Goal: Task Accomplishment & Management: Use online tool/utility

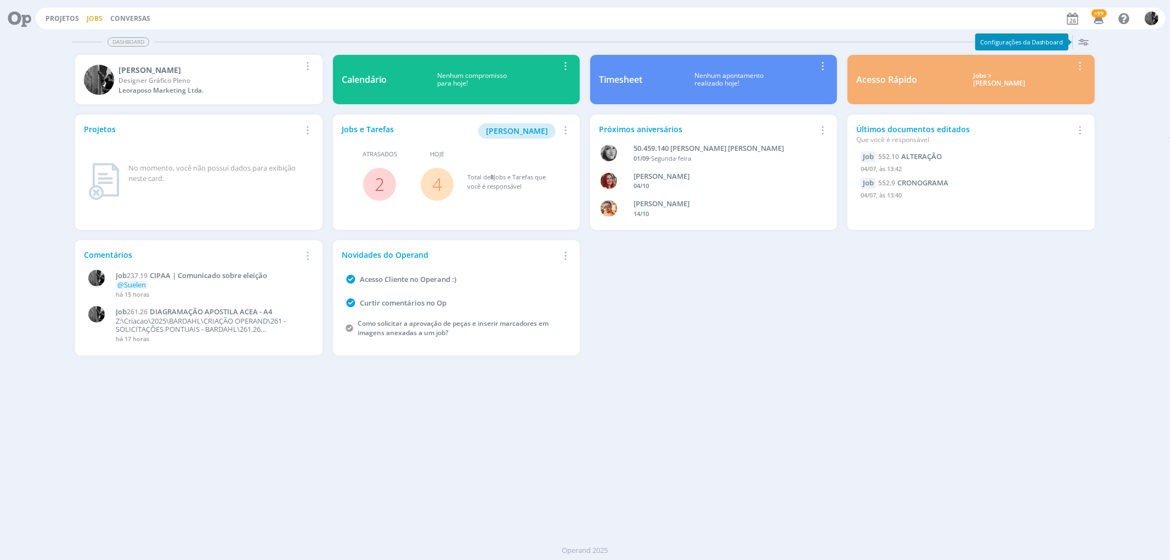
click at [92, 14] on link "Jobs" at bounding box center [95, 18] width 16 height 9
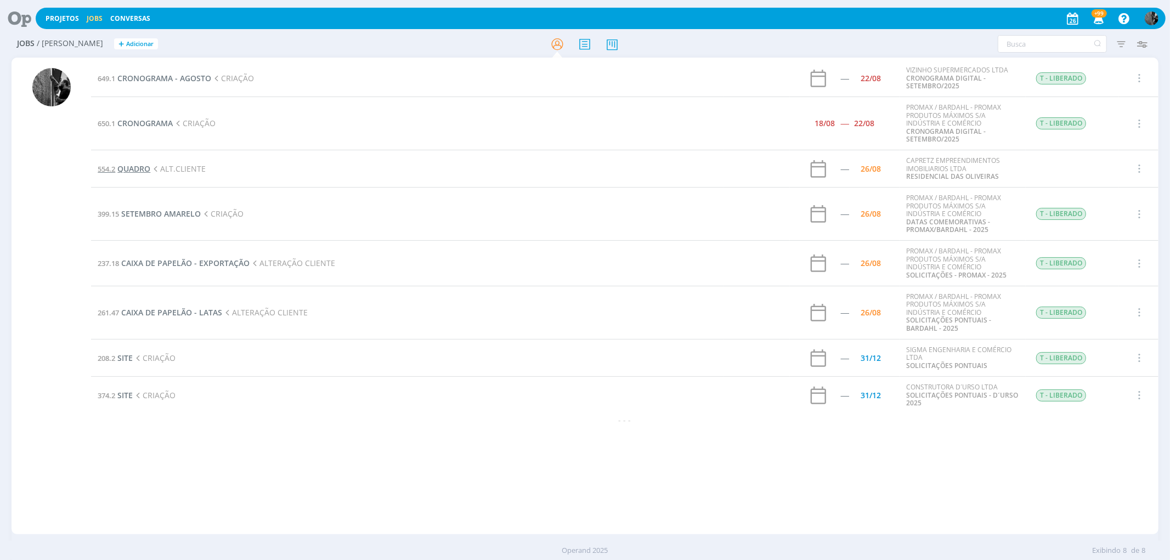
click at [136, 167] on span "QUADRO" at bounding box center [133, 168] width 33 height 10
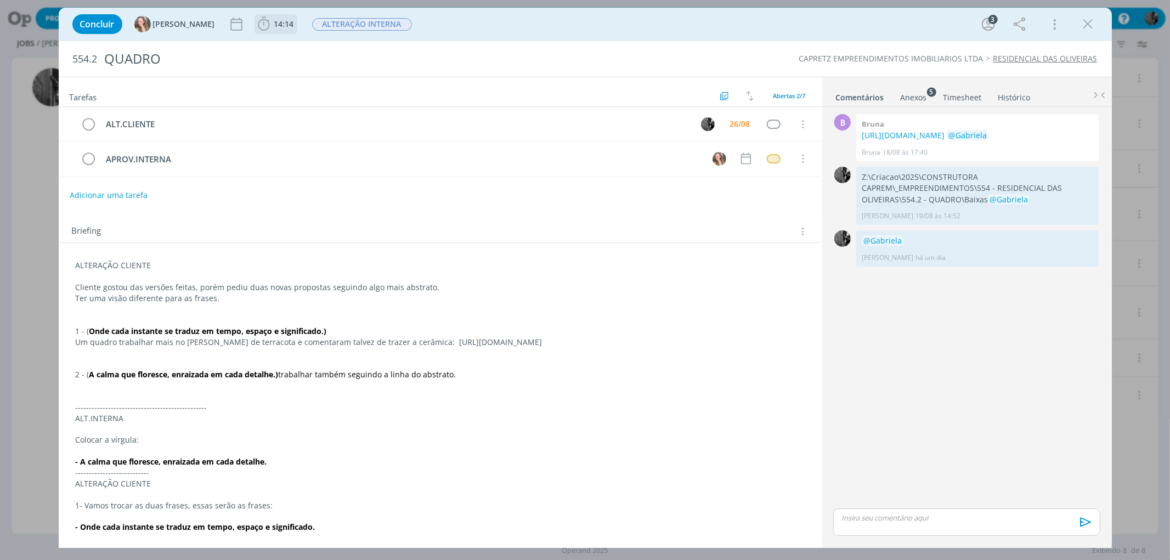
click at [258, 22] on icon "dialog" at bounding box center [264, 24] width 12 height 14
click at [256, 36] on div "Iniciar Apontar" at bounding box center [327, 48] width 142 height 27
click at [270, 46] on icon "dialog" at bounding box center [279, 48] width 19 height 14
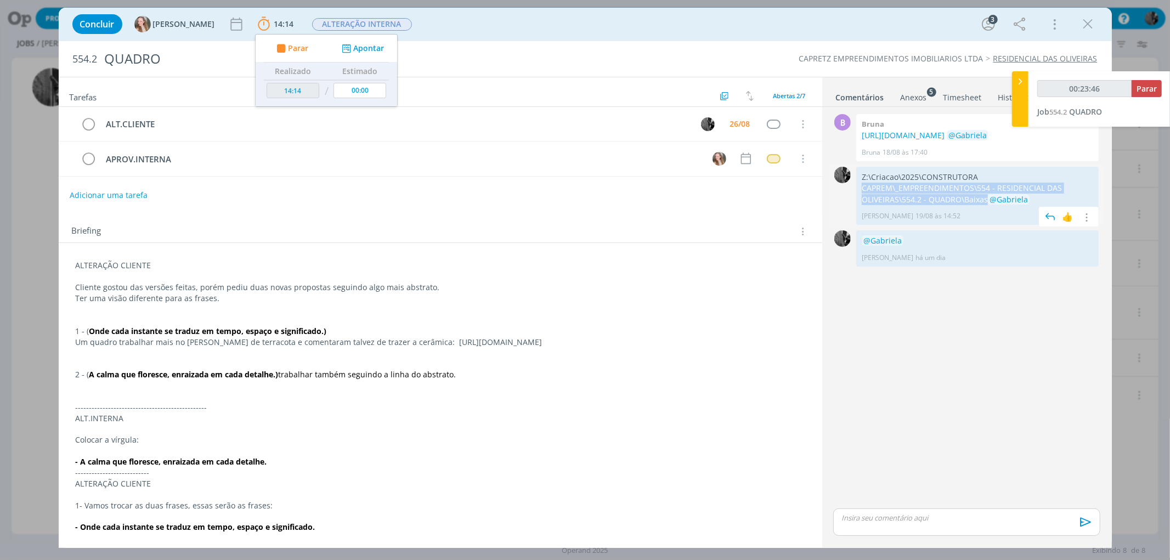
drag, startPoint x: 987, startPoint y: 211, endPoint x: 860, endPoint y: 200, distance: 127.7
click at [860, 200] on div "Z:\Criacao\2025\CONSTRUTORA CAPREM\_EMPREENDIMENTOS\554 - RESIDENCIAL DAS OLIVE…" at bounding box center [977, 196] width 242 height 58
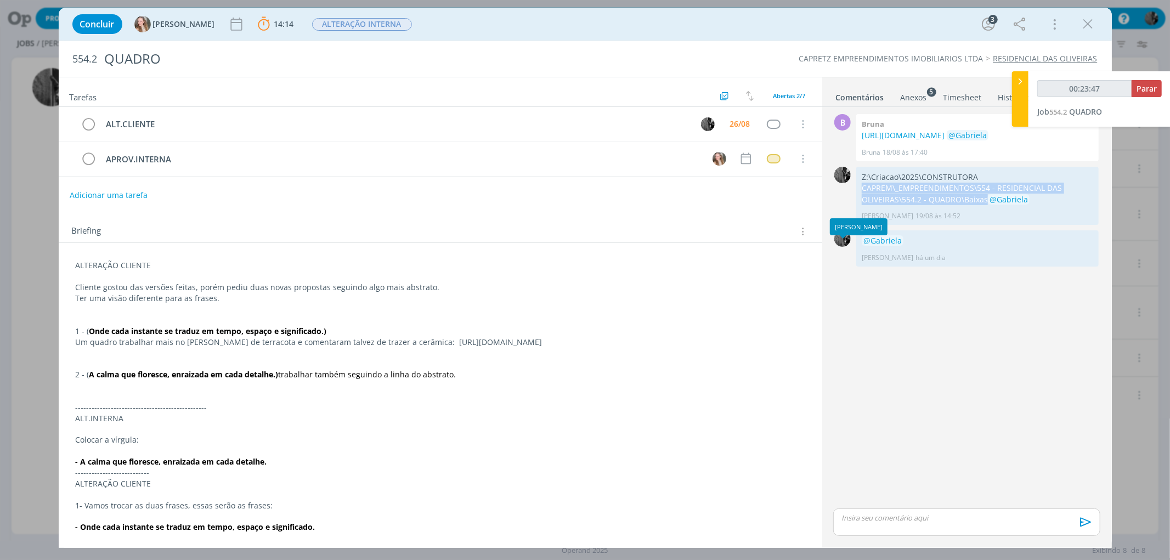
copy p "CAPREM\_EMPREENDIMENTOS\554 - RESIDENCIAL DAS OLIVEIRAS\554.2 - QUADRO\Baixas"
click at [972, 221] on span "[PERSON_NAME] 19/08 às 14:52" at bounding box center [975, 216] width 226 height 10
click at [865, 22] on div "Concluir [PERSON_NAME] 14:14 Parar Apontar Data * [DATE] Horas * 00:00 Tarefa S…" at bounding box center [585, 24] width 1037 height 26
click at [333, 359] on p "dialog" at bounding box center [441, 363] width 730 height 11
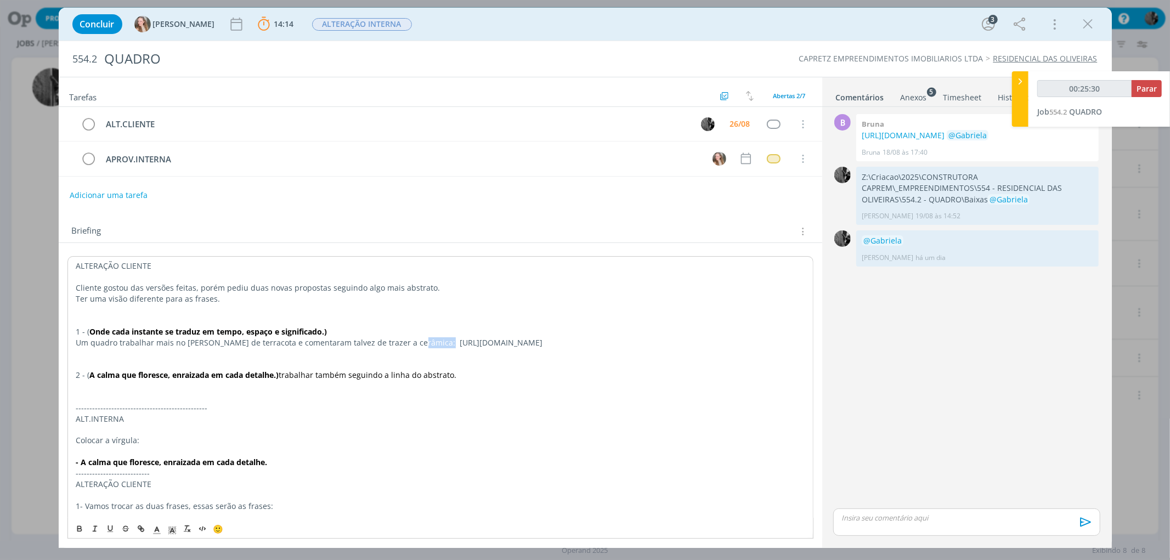
drag, startPoint x: 405, startPoint y: 341, endPoint x: 431, endPoint y: 341, distance: 25.8
click at [431, 341] on p "Um quadro trabalhar mais no [PERSON_NAME] de terracota e comentaram talvez de t…" at bounding box center [440, 342] width 729 height 11
click at [430, 341] on p "Um quadro trabalhar mais no [PERSON_NAME] de terracota e comentaram talvez de t…" at bounding box center [440, 342] width 729 height 11
drag, startPoint x: 402, startPoint y: 341, endPoint x: 597, endPoint y: 343, distance: 195.3
click at [597, 343] on p "Um quadro trabalhar mais no [PERSON_NAME] de terracota e comentaram talvez de t…" at bounding box center [440, 342] width 729 height 11
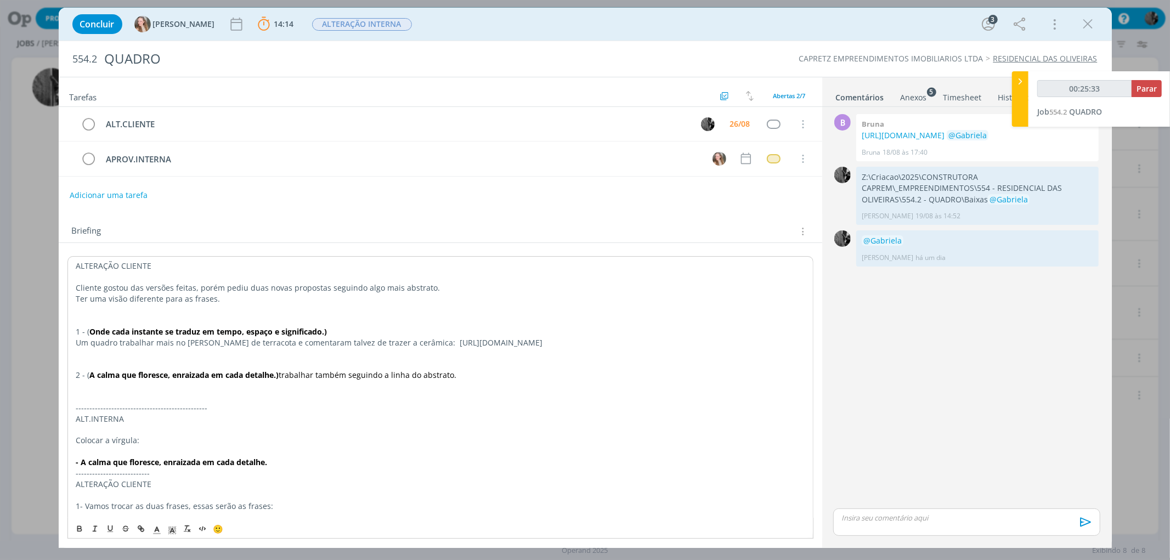
copy p "[URL][DOMAIN_NAME]"
click at [1085, 19] on icon "dialog" at bounding box center [1088, 24] width 16 height 16
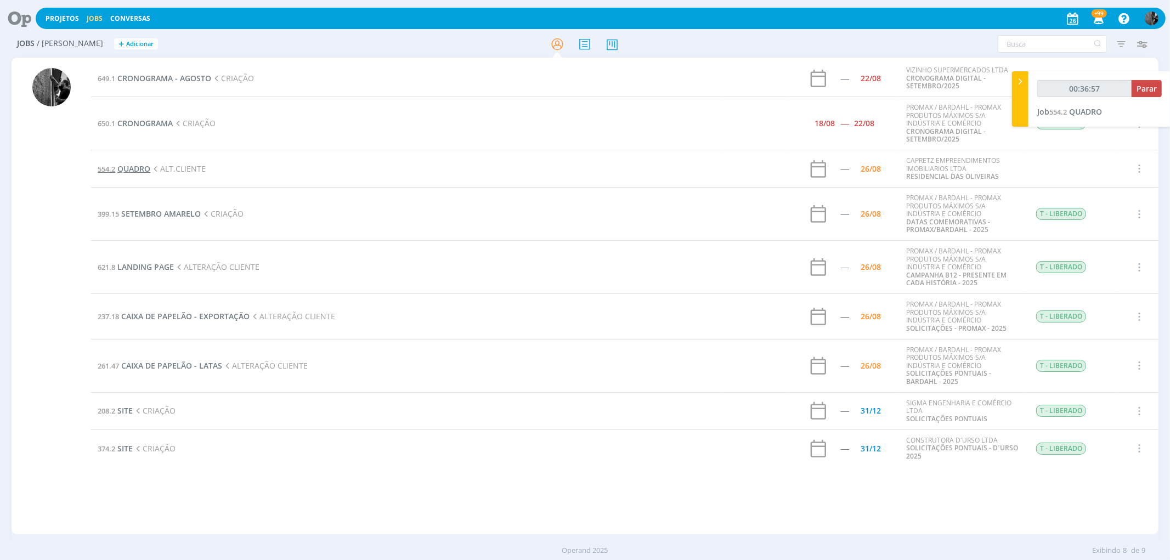
click at [137, 165] on span "QUADRO" at bounding box center [133, 168] width 33 height 10
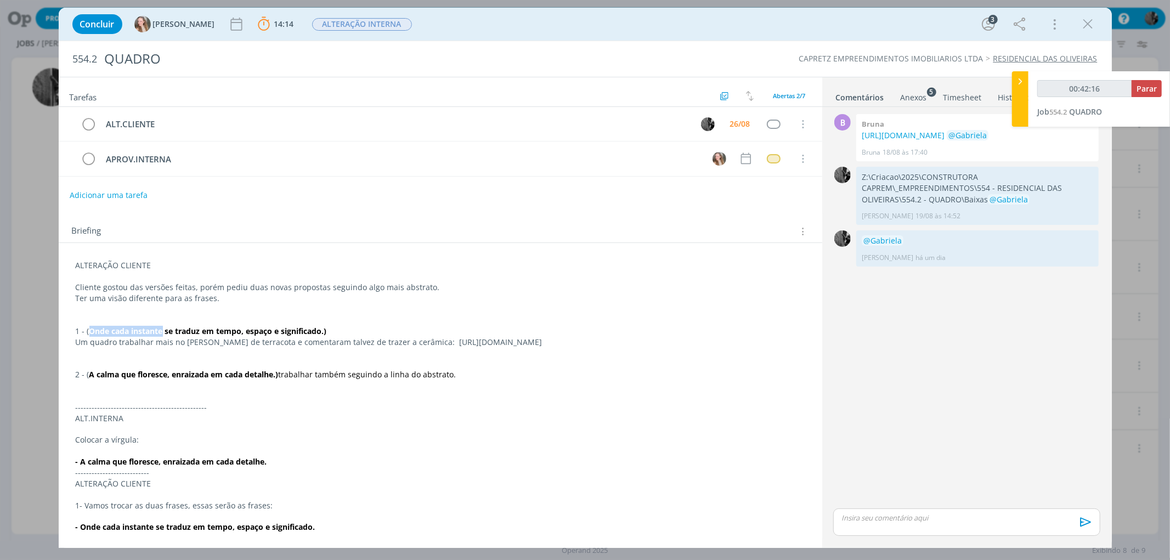
drag, startPoint x: 97, startPoint y: 328, endPoint x: 162, endPoint y: 328, distance: 65.3
click at [162, 328] on strong "Onde cada instante se traduz em tempo, espaço e significado.)" at bounding box center [208, 331] width 238 height 10
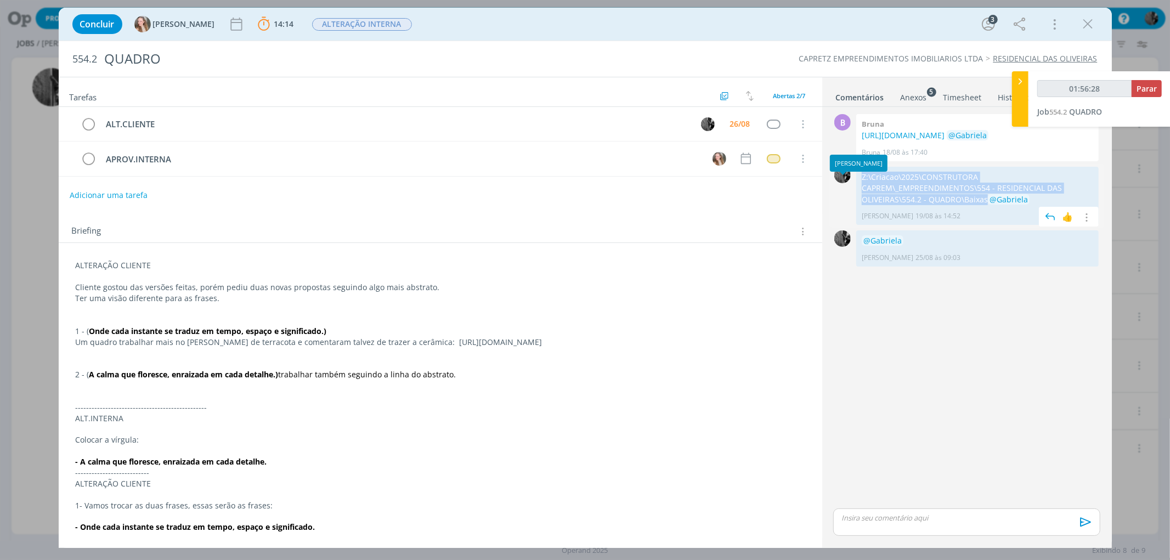
drag, startPoint x: 986, startPoint y: 210, endPoint x: 853, endPoint y: 189, distance: 134.9
click at [853, 189] on div "0 Z:\Criacao\2025\CONSTRUTORA CAPREM\_EMPREENDIMENTOS\554 - RESIDENCIAL DAS OLI…" at bounding box center [966, 196] width 275 height 64
copy div "0 Z:\Criacao\2025\CONSTRUTORA CAPREM\_EMPREENDIMENTOS\554 - RESIDENCIAL DAS OLI…"
click at [871, 524] on div "dialog" at bounding box center [966, 522] width 267 height 27
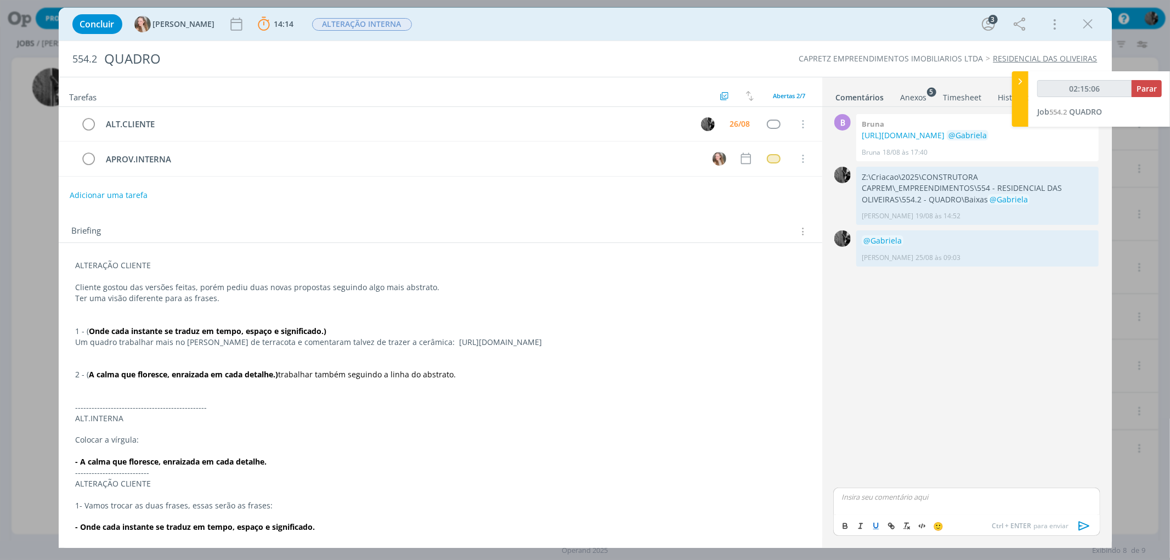
type input "02:15:07"
click at [893, 517] on span "[PERSON_NAME]" at bounding box center [902, 513] width 68 height 12
click at [1085, 527] on icon "dialog" at bounding box center [1084, 526] width 16 height 16
type input "02:15:10"
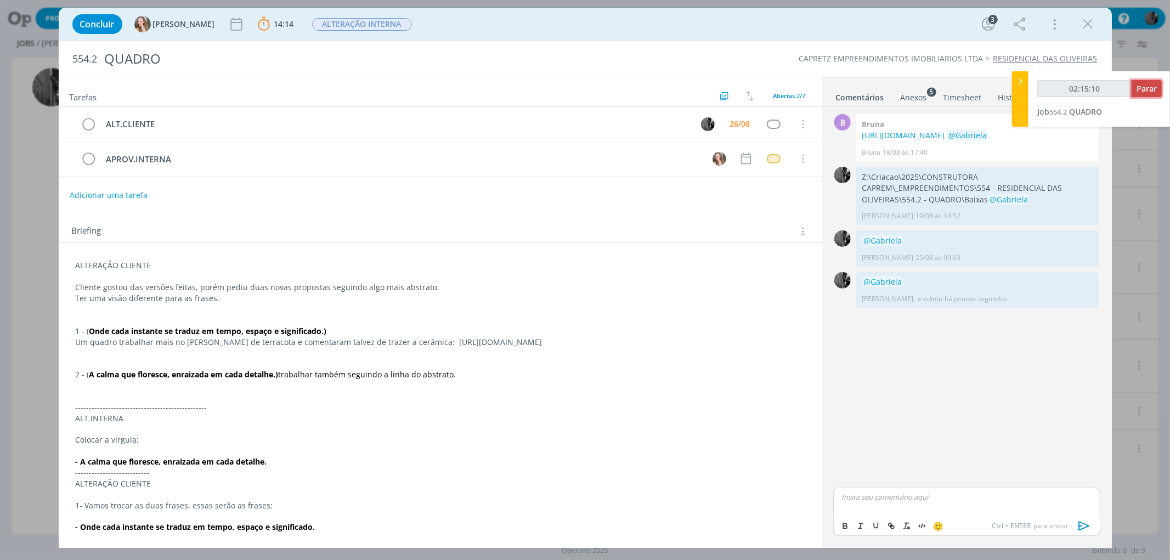
click at [1138, 86] on span "Parar" at bounding box center [1147, 88] width 20 height 10
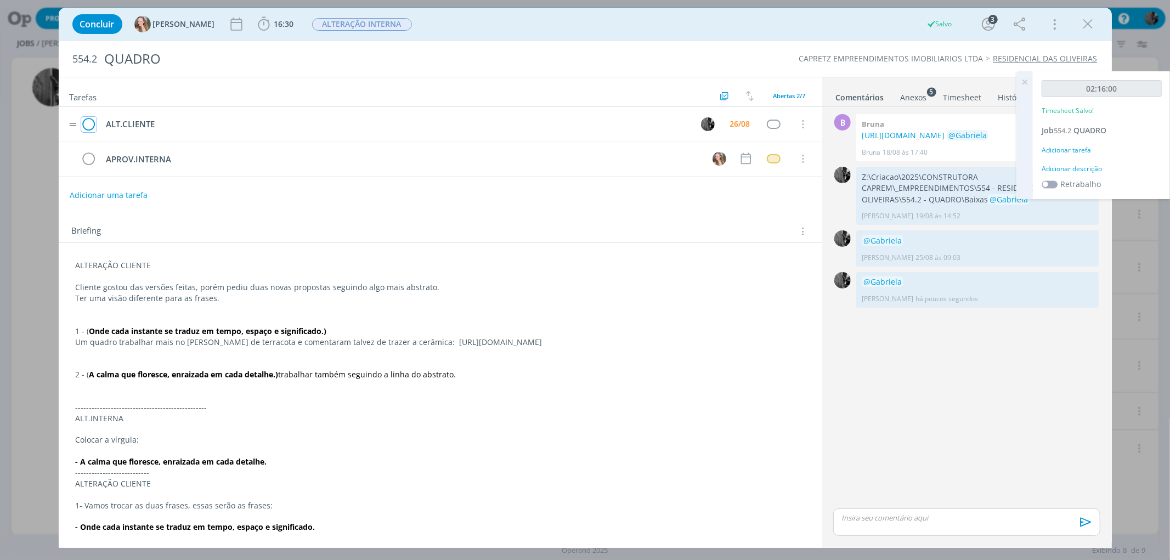
click at [86, 121] on icon "dialog" at bounding box center [88, 124] width 15 height 16
click at [353, 29] on span "ALTERAÇÃO INTERNA" at bounding box center [362, 24] width 100 height 13
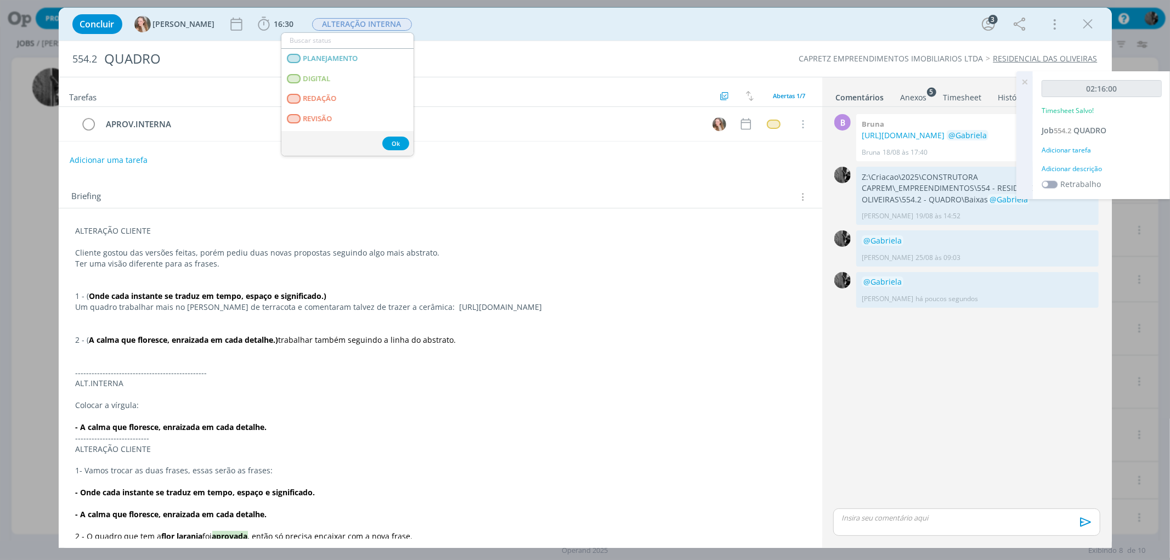
drag, startPoint x: 414, startPoint y: 55, endPoint x: 415, endPoint y: 81, distance: 26.4
click at [415, 81] on div "Concluir [PERSON_NAME] 16:30 Iniciar Apontar Data * [DATE] Horas * 00:00 Tarefa…" at bounding box center [585, 278] width 1053 height 540
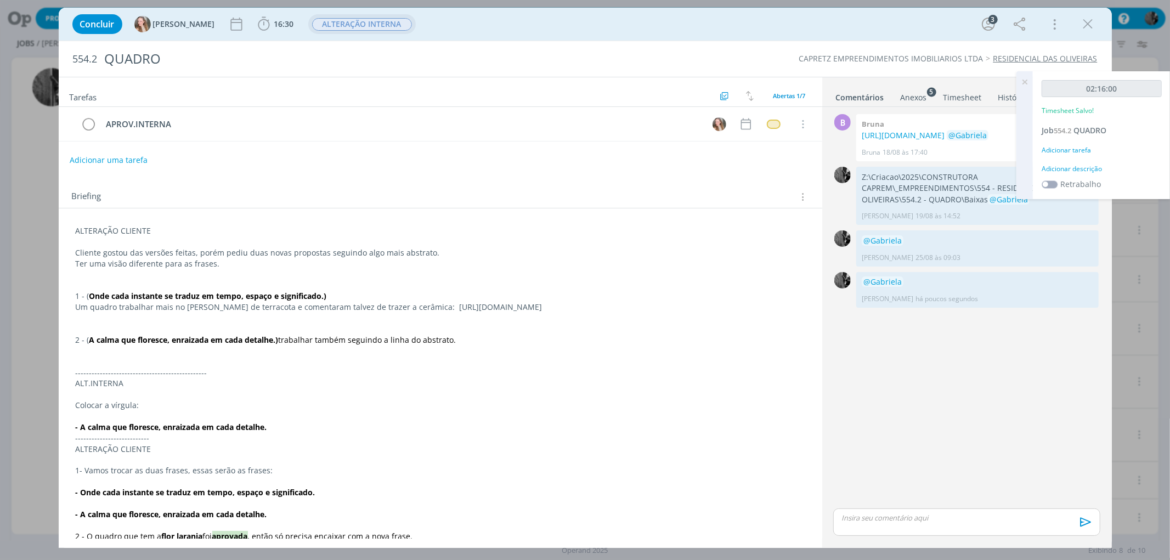
click at [352, 28] on span "ALTERAÇÃO INTERNA" at bounding box center [362, 24] width 100 height 13
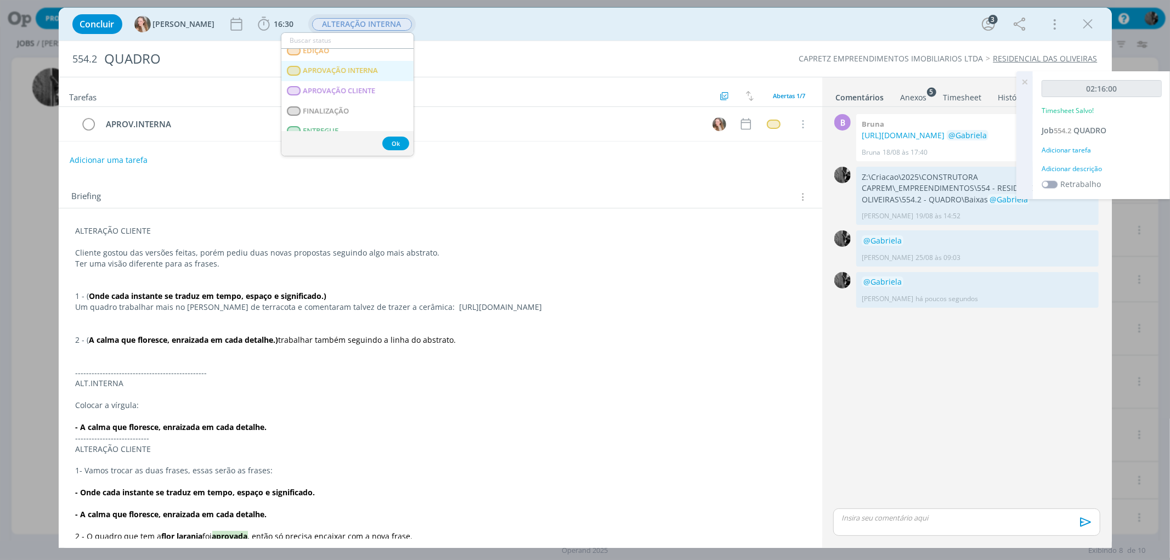
click at [386, 75] on INTERNA "APROVAÇÃO INTERNA" at bounding box center [347, 71] width 132 height 20
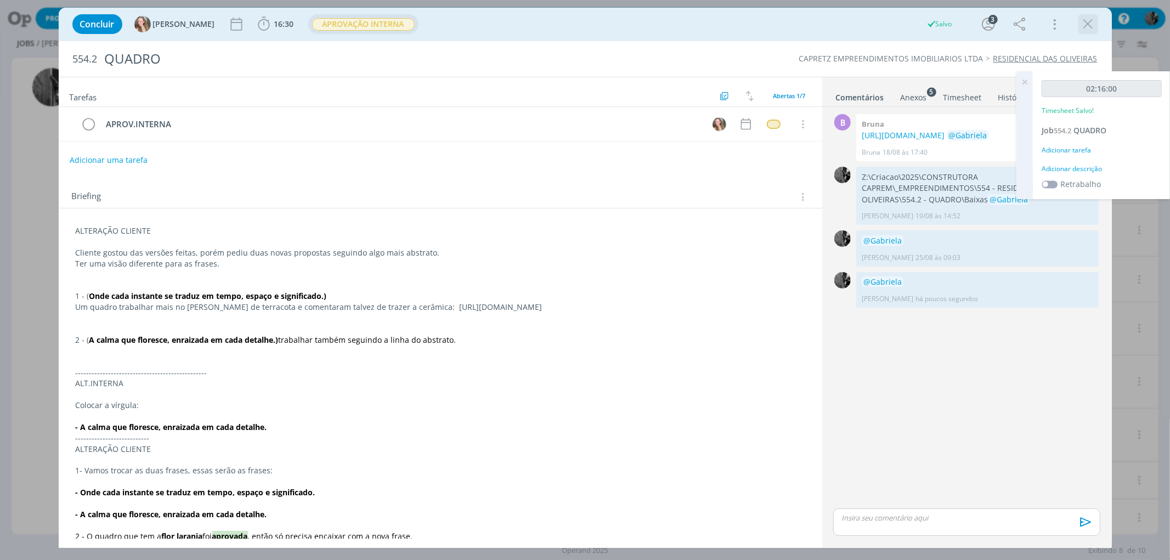
click at [1093, 23] on icon "dialog" at bounding box center [1088, 24] width 16 height 16
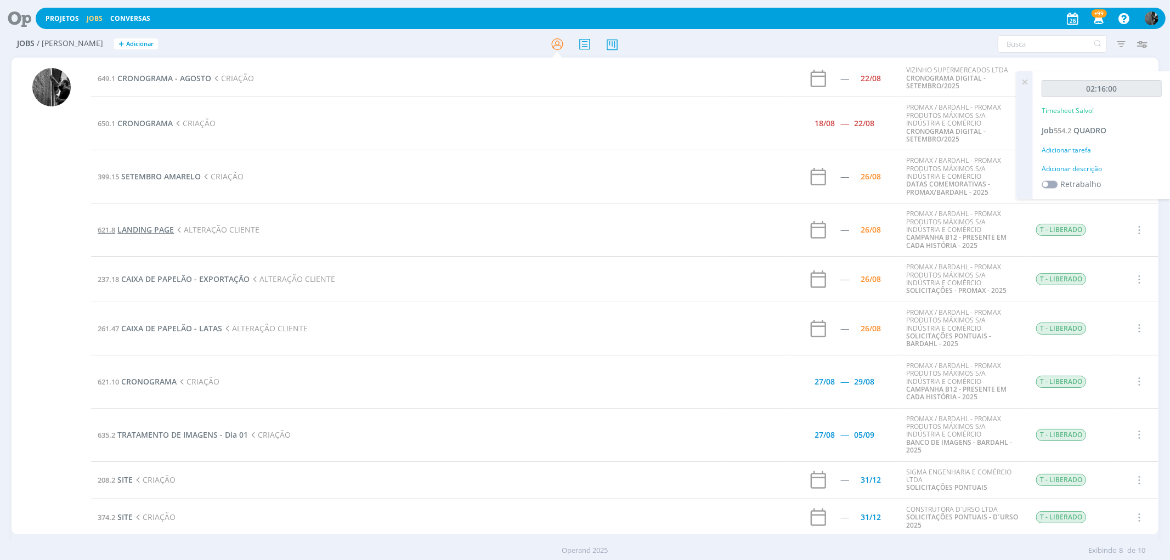
click at [148, 228] on span "LANDING PAGE" at bounding box center [145, 229] width 57 height 10
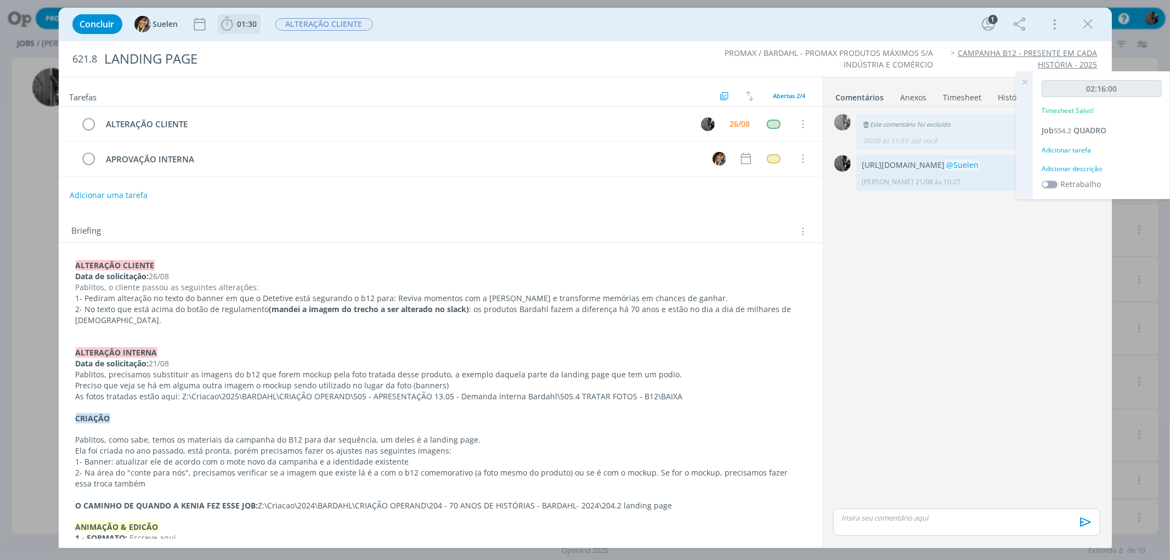
click at [229, 24] on icon "dialog" at bounding box center [227, 24] width 16 height 16
drag, startPoint x: 248, startPoint y: 44, endPoint x: 260, endPoint y: 44, distance: 12.1
click at [249, 44] on icon "dialog" at bounding box center [242, 48] width 19 height 14
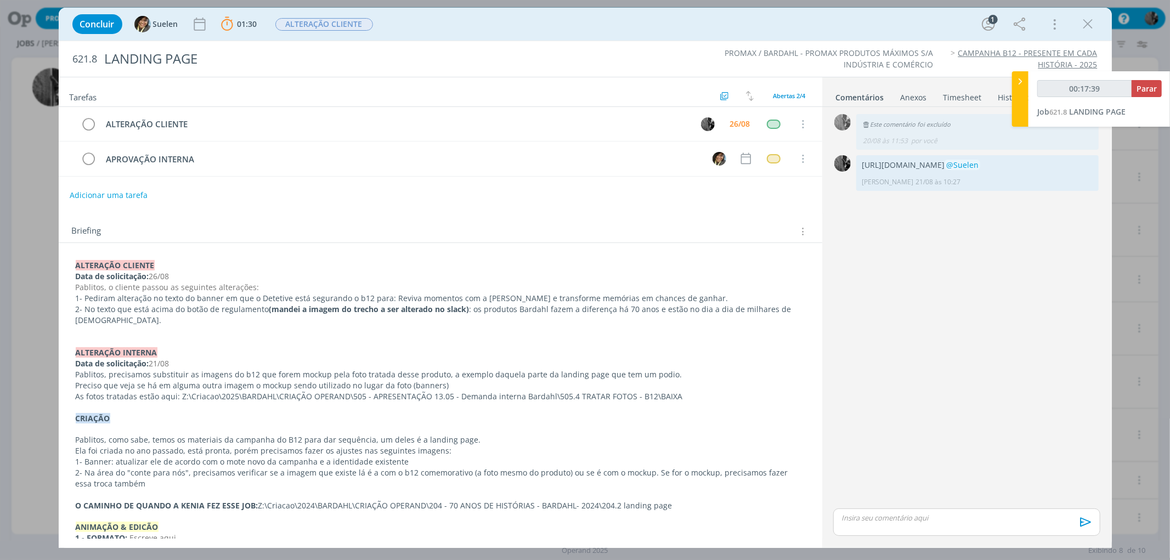
click at [117, 344] on p "dialog" at bounding box center [441, 342] width 730 height 11
drag, startPoint x: 389, startPoint y: 297, endPoint x: 678, endPoint y: 299, distance: 288.0
click at [678, 299] on p "1- Pediram alteração no texto do banner em que o Detetive está segurando o b12 …" at bounding box center [441, 298] width 730 height 11
copy p "Reviva momentos com a [PERSON_NAME] e transforme memórias em chances de ganhar."
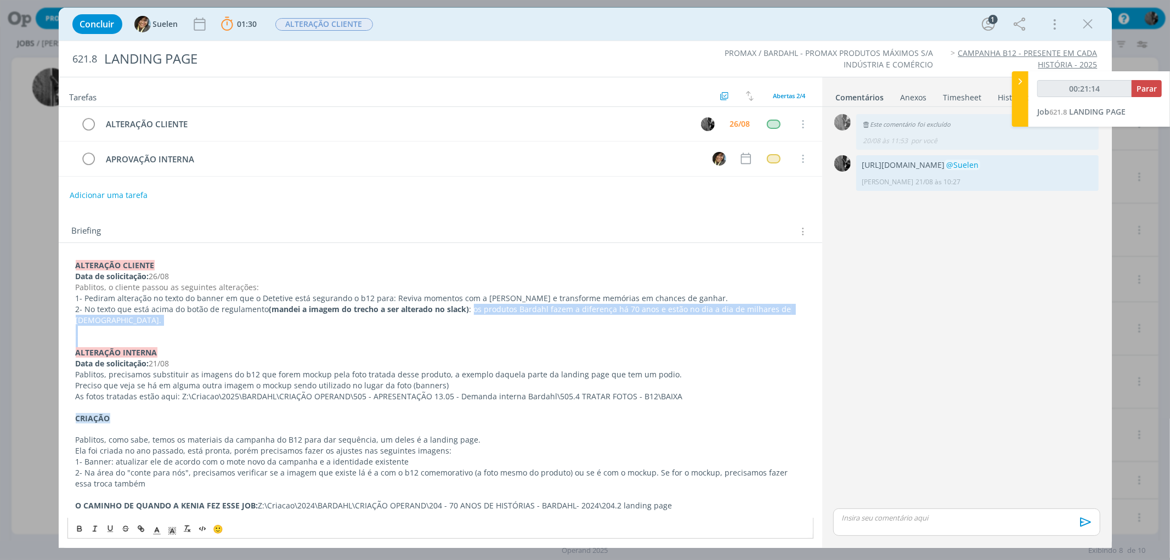
drag, startPoint x: 470, startPoint y: 308, endPoint x: 674, endPoint y: 337, distance: 205.5
click at [674, 337] on div "﻿ALTERAÇÃO CLIENTE Data de solicitação: 26/08 Pablitos, o cliente passou as seg…" at bounding box center [440, 440] width 746 height 368
copy div "os produtos Bardahl fazem a diferença há 70 anos e estão no dia a dia de milhar…"
click at [484, 317] on p "2- No texto que está acima do botão de regulamento (mandei a imagem do trecho a…" at bounding box center [441, 315] width 730 height 22
drag, startPoint x: 470, startPoint y: 309, endPoint x: 783, endPoint y: 318, distance: 313.4
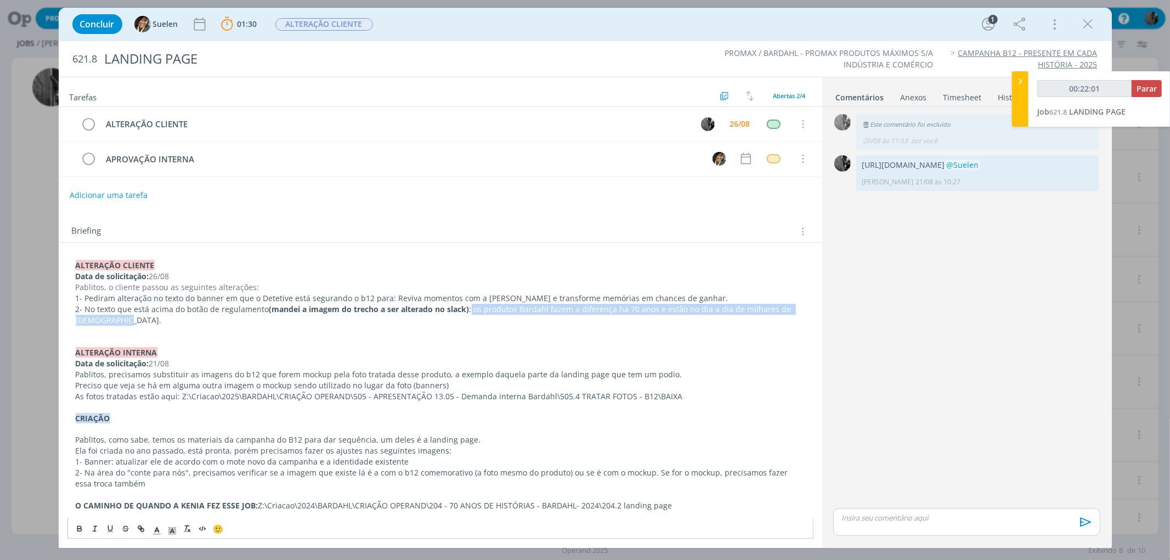
click at [783, 318] on p "2- No texto que está acima do botão de regulamento (mandei a imagem do trecho a…" at bounding box center [441, 315] width 730 height 22
copy p "os produtos Bardahl fazem a diferença há 70 anos e estão no dia a dia de milhar…"
click at [545, 308] on p "2- No texto que está acima do botão de regulamento (mandei a imagem do trecho a…" at bounding box center [441, 315] width 730 height 22
drag, startPoint x: 545, startPoint y: 308, endPoint x: 806, endPoint y: 325, distance: 261.6
click at [806, 325] on div "﻿ALTERAÇÃO CLIENTE Data de solicitação: 26/08 Pablitos, o cliente passou as seg…" at bounding box center [440, 440] width 746 height 368
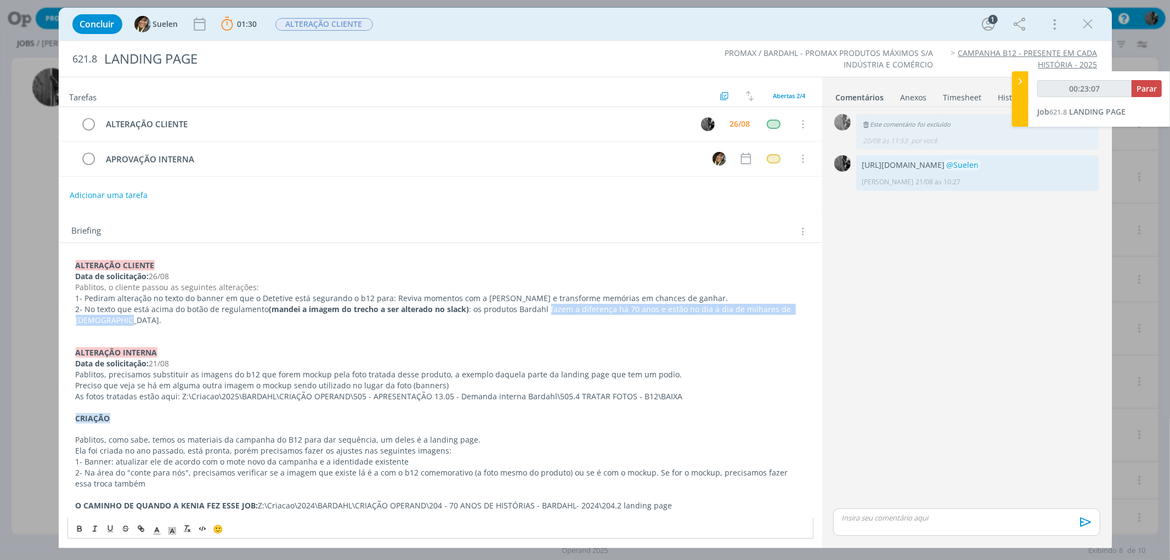
copy p "fazem a diferença há 70 anos e estão no dia a dia de milhares de [DEMOGRAPHIC_D…"
click at [880, 528] on div "dialog" at bounding box center [966, 522] width 267 height 27
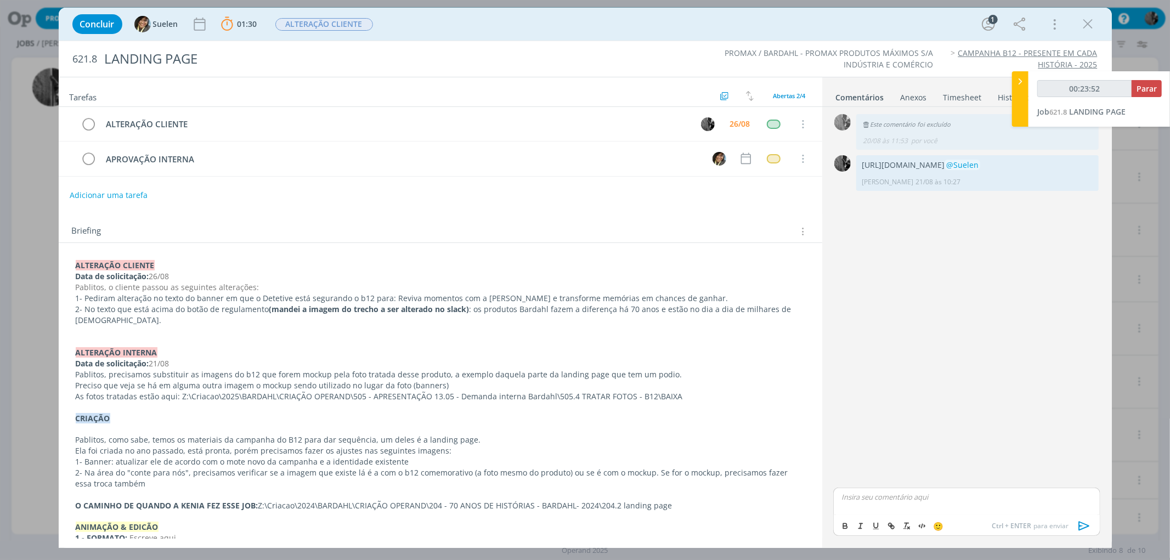
type input "00:23:53"
click at [879, 510] on span "Suelen" at bounding box center [882, 513] width 28 height 12
click at [1088, 523] on icon "dialog" at bounding box center [1084, 526] width 16 height 16
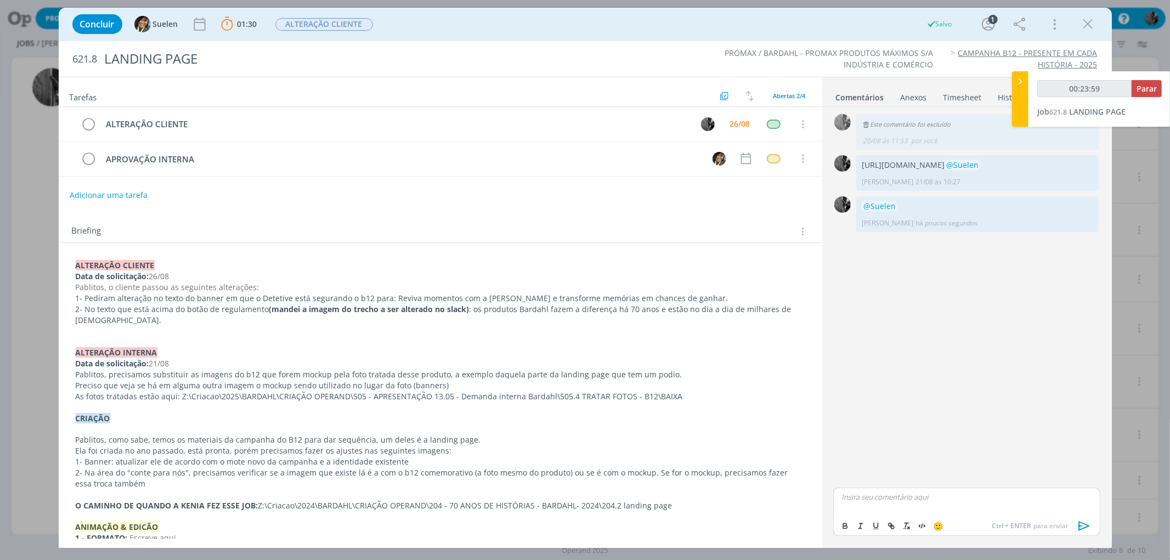
type input "00:24:00"
click at [1139, 87] on span "Parar" at bounding box center [1147, 88] width 20 height 10
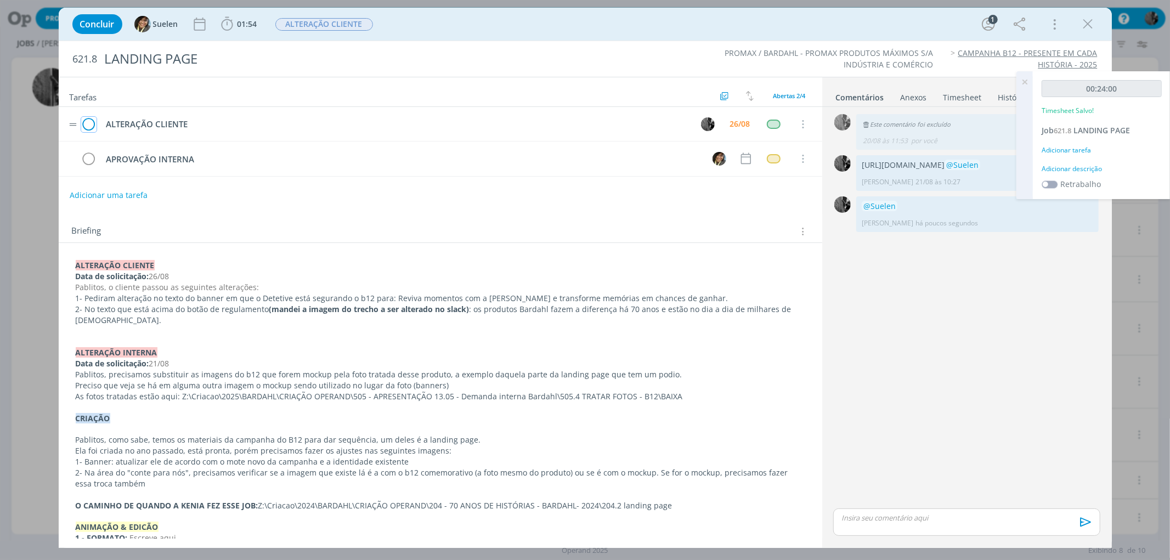
click at [84, 123] on icon "dialog" at bounding box center [88, 124] width 15 height 16
click at [314, 19] on span "ALTERAÇÃO CLIENTE" at bounding box center [324, 24] width 98 height 13
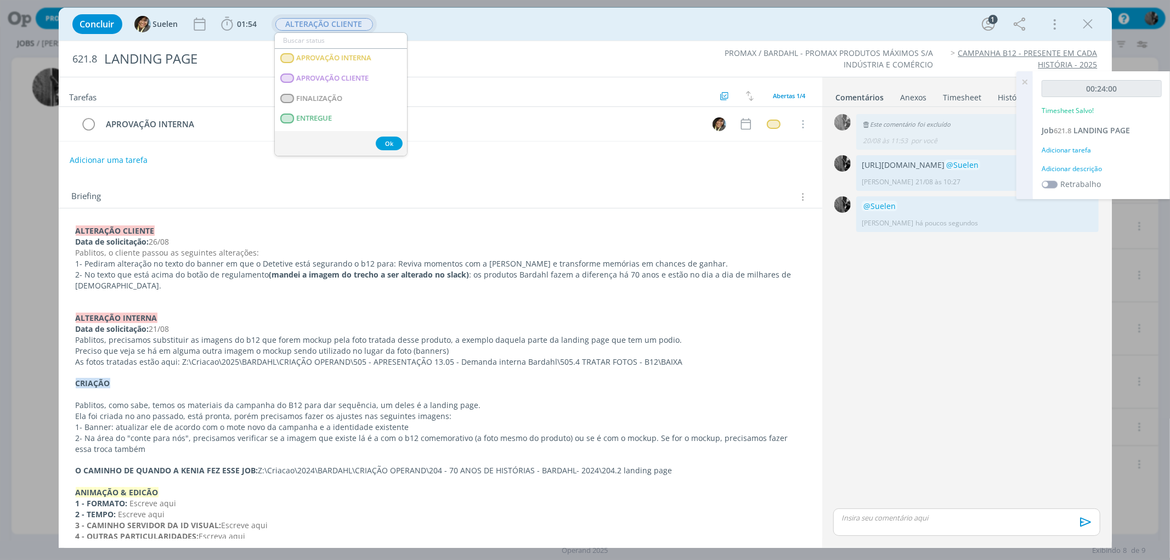
scroll to position [158, 0]
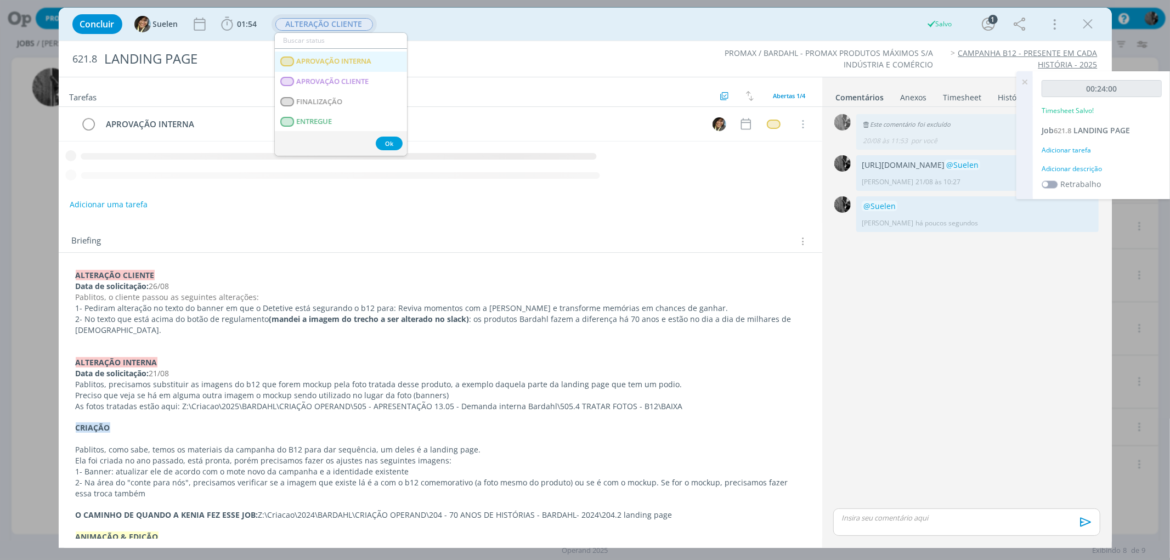
click at [346, 57] on span "APROVAÇÃO INTERNA" at bounding box center [333, 61] width 75 height 9
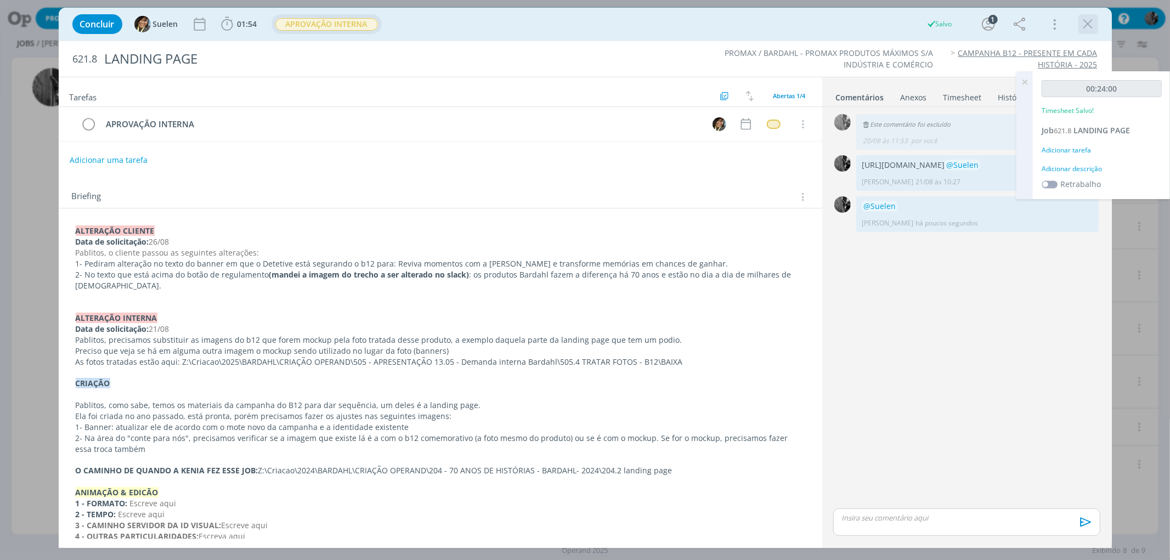
click at [1086, 22] on icon "dialog" at bounding box center [1088, 24] width 16 height 16
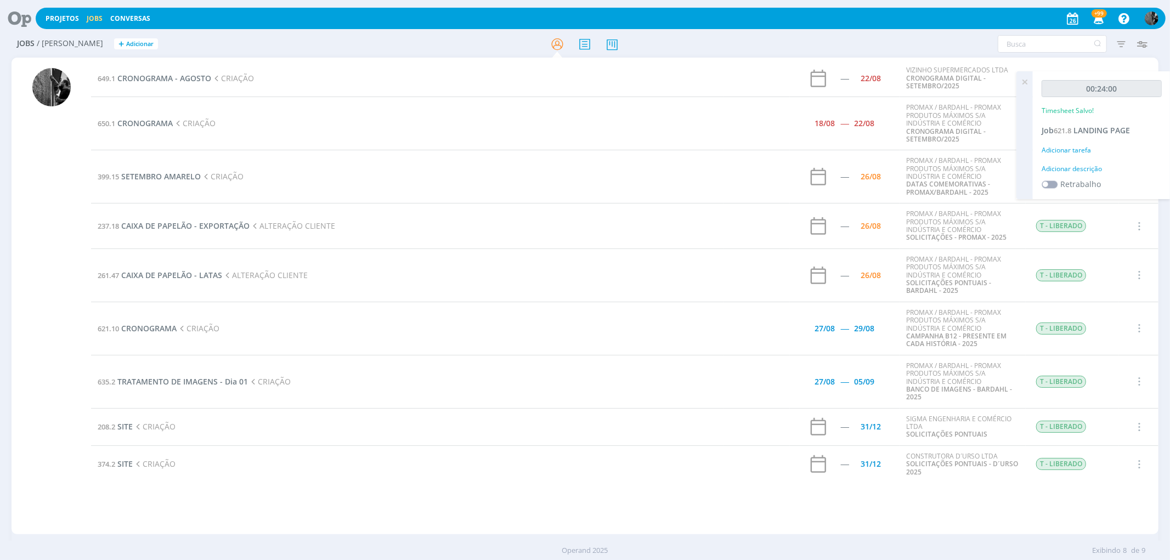
click at [194, 218] on td "237.18 CAIXA DE PAPELÃO - EXPORTAÇÃO ALTERAÇÃO CLIENTE" at bounding box center [407, 227] width 633 height 46
click at [196, 228] on span "CAIXA DE PAPELÃO - EXPORTAÇÃO" at bounding box center [185, 226] width 128 height 10
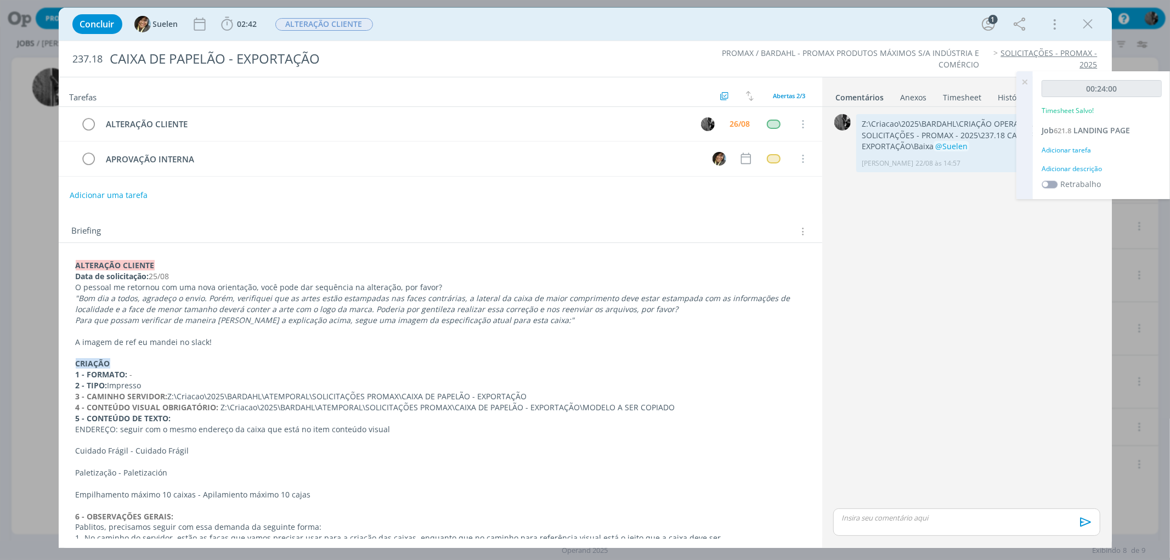
click at [1025, 81] on icon at bounding box center [1025, 81] width 20 height 21
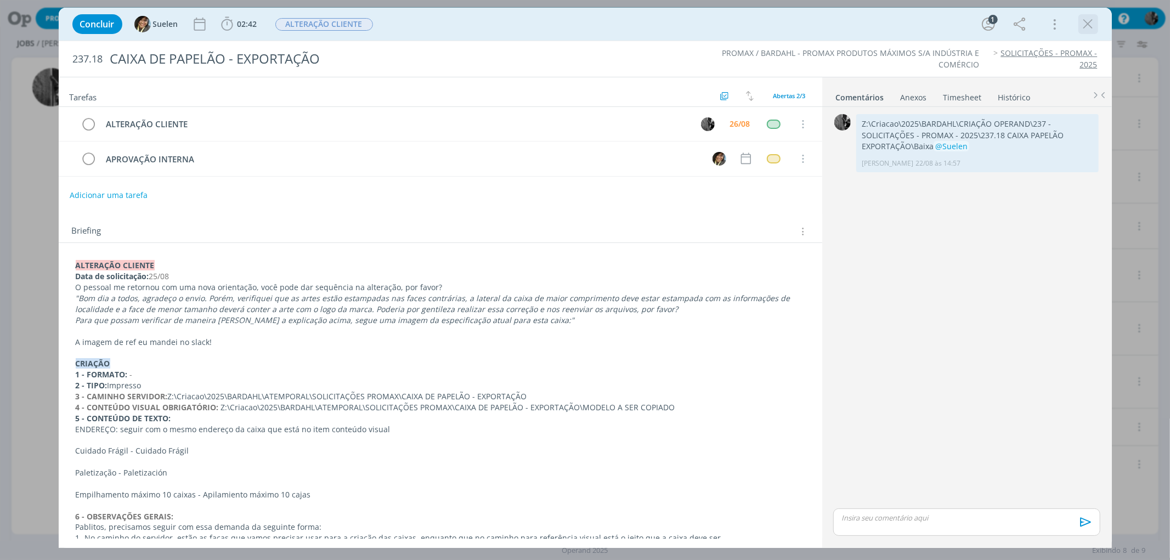
click at [1079, 19] on div "dialog" at bounding box center [1089, 24] width 20 height 20
click at [1095, 28] on icon "dialog" at bounding box center [1088, 24] width 16 height 16
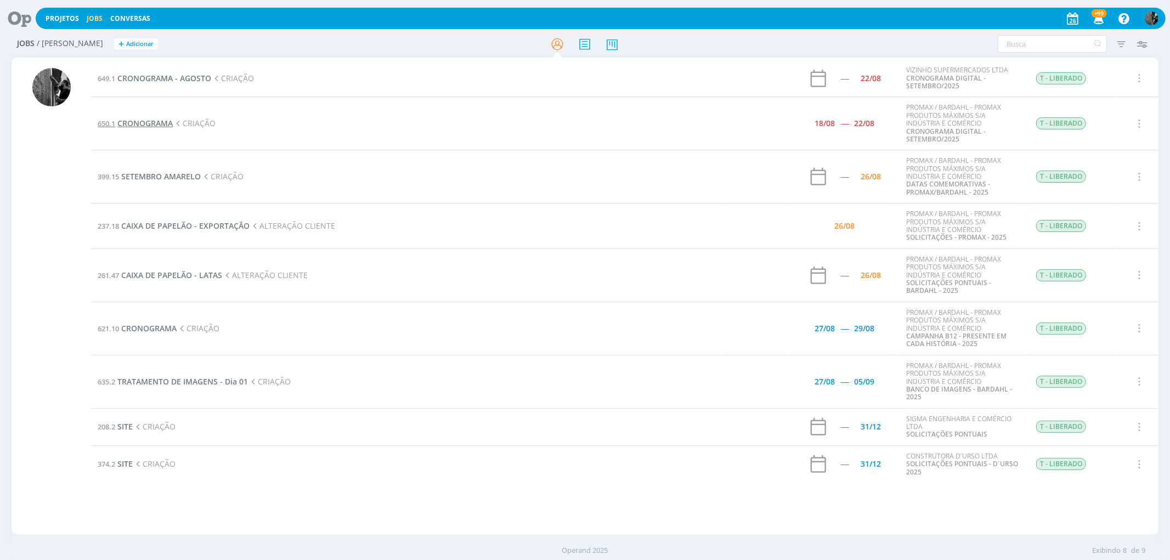
click at [152, 122] on span "CRONOGRAMA" at bounding box center [144, 123] width 55 height 10
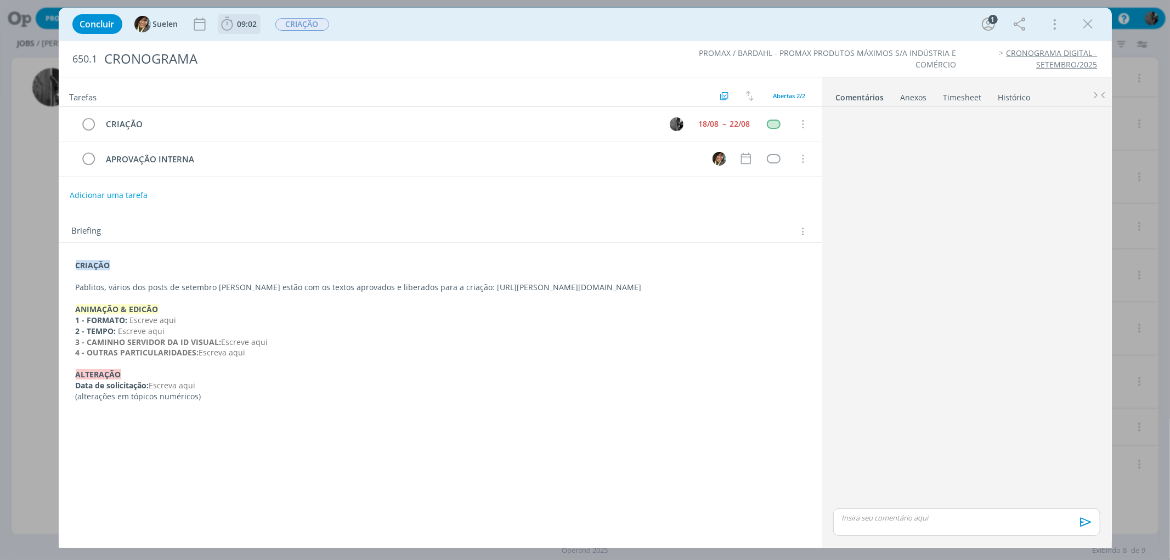
click at [230, 25] on icon "dialog" at bounding box center [227, 24] width 16 height 16
click at [250, 46] on icon "dialog" at bounding box center [242, 48] width 19 height 14
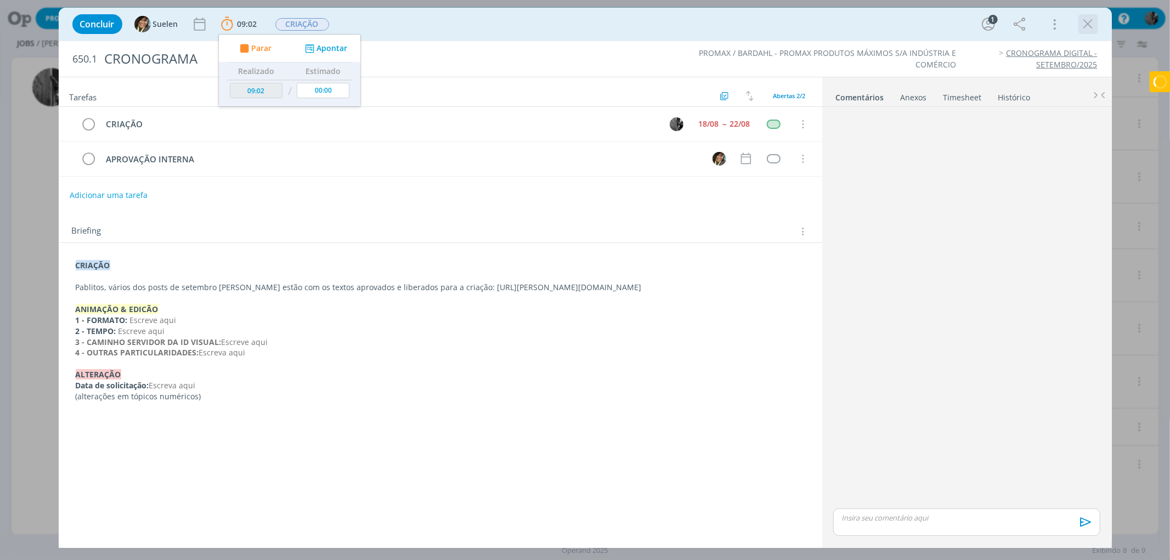
click at [1082, 26] on icon "dialog" at bounding box center [1088, 24] width 16 height 16
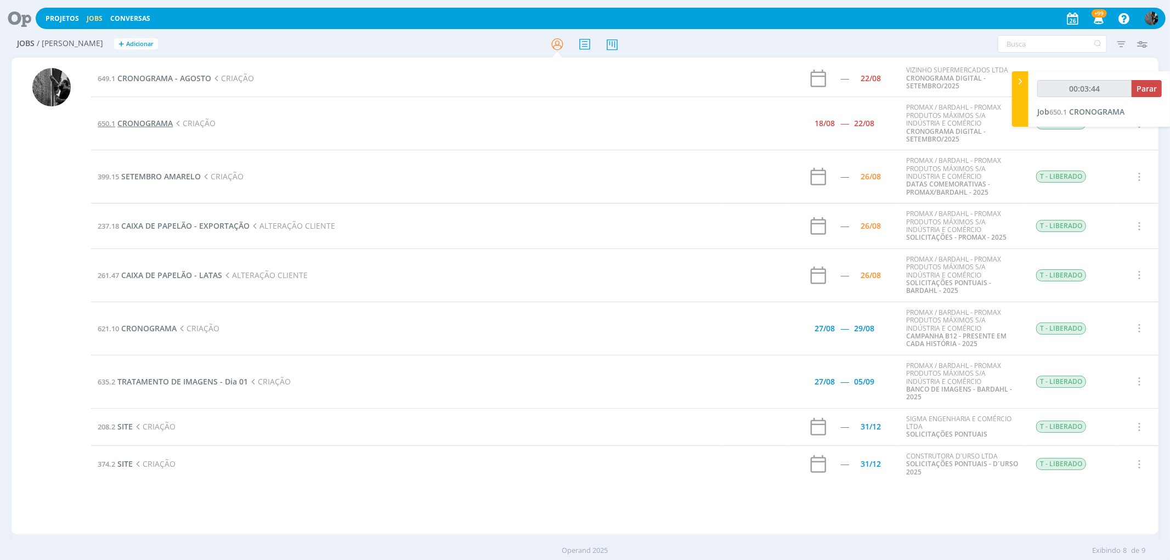
click at [139, 118] on span "CRONOGRAMA" at bounding box center [144, 123] width 55 height 10
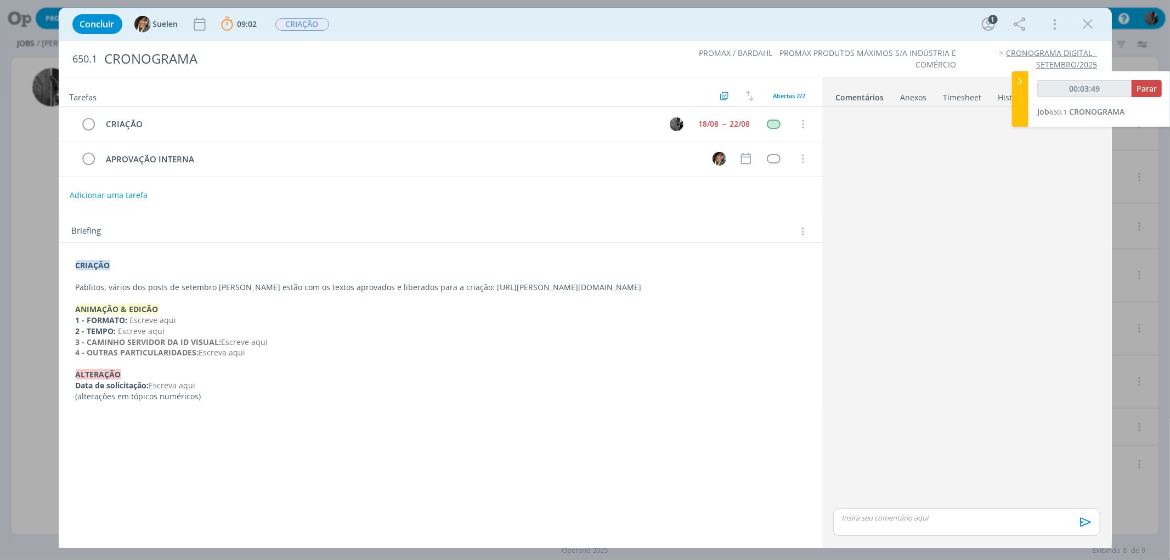
drag, startPoint x: 432, startPoint y: 286, endPoint x: 651, endPoint y: 289, distance: 218.4
click at [651, 289] on p "Pablitos, vários dos posts de setembro [PERSON_NAME] estão com os textos aprova…" at bounding box center [441, 287] width 730 height 11
copy p "[URL][PERSON_NAME][DOMAIN_NAME]"
type input "00:32:29"
